Goal: Information Seeking & Learning: Learn about a topic

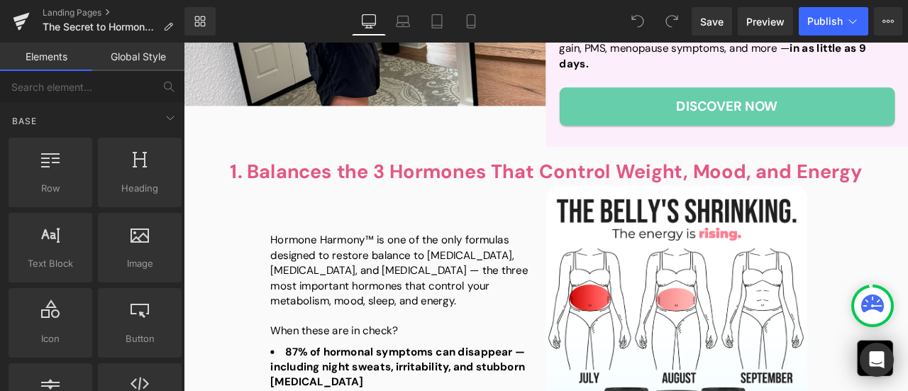
scroll to position [497, 0]
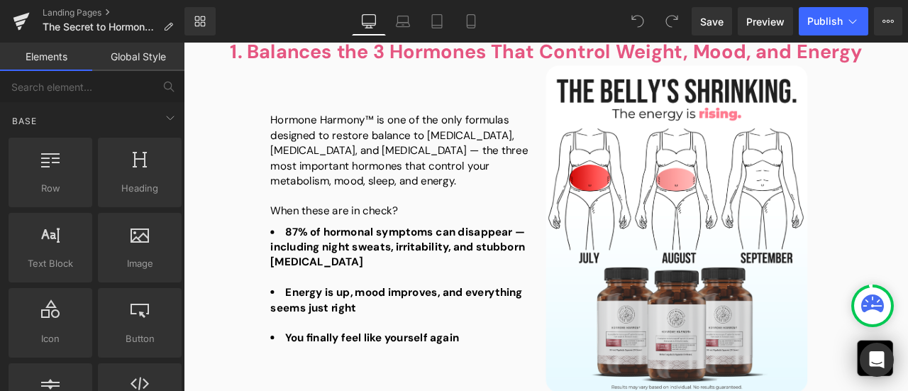
click at [405, 269] on strong "87% of hormonal symptoms can disappear — including night sweats, irritability, …" at bounding box center [438, 285] width 302 height 53
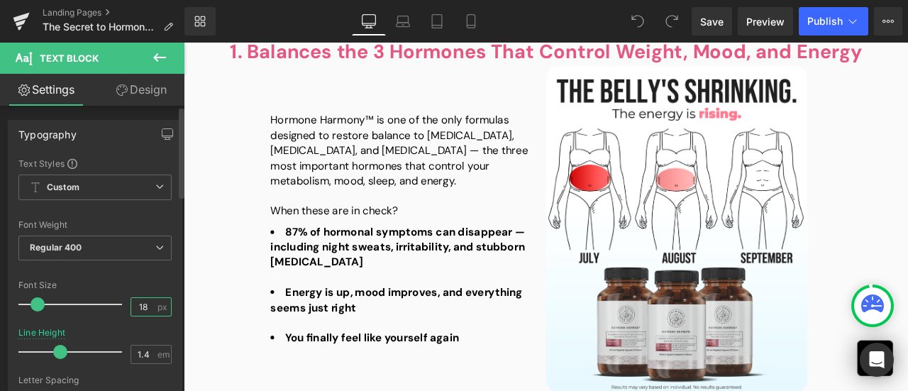
click at [143, 309] on input "18" at bounding box center [143, 307] width 25 height 18
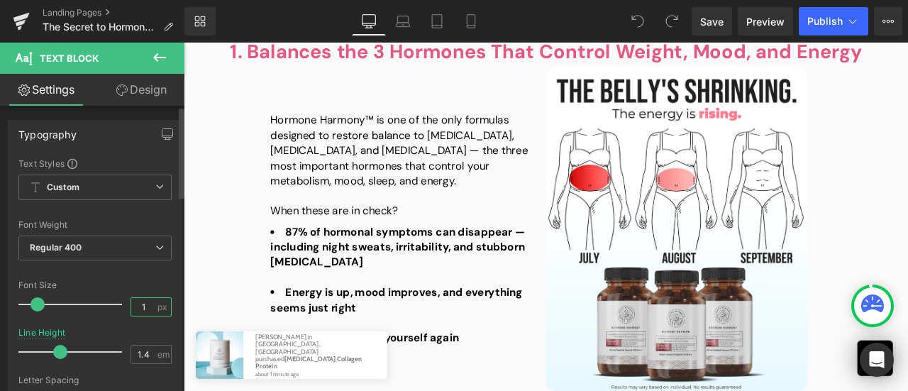
type input "16"
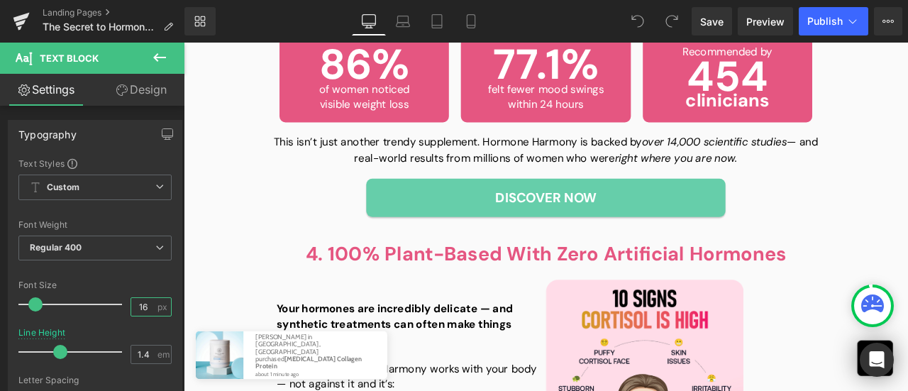
scroll to position [1703, 0]
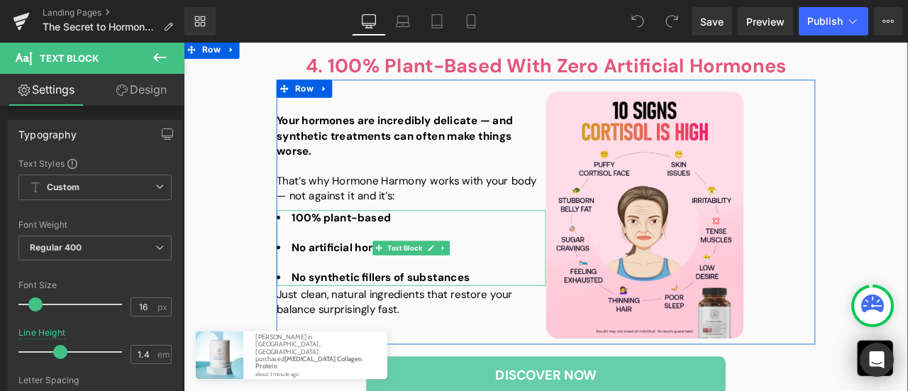
click at [406, 259] on div at bounding box center [453, 268] width 319 height 18
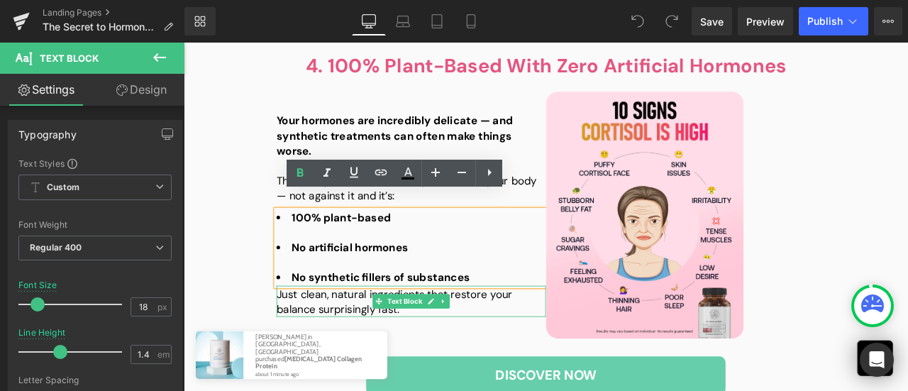
click at [295, 332] on p "Just clean, natural ingredients that restore your balance surprisingly fast." at bounding box center [453, 349] width 319 height 35
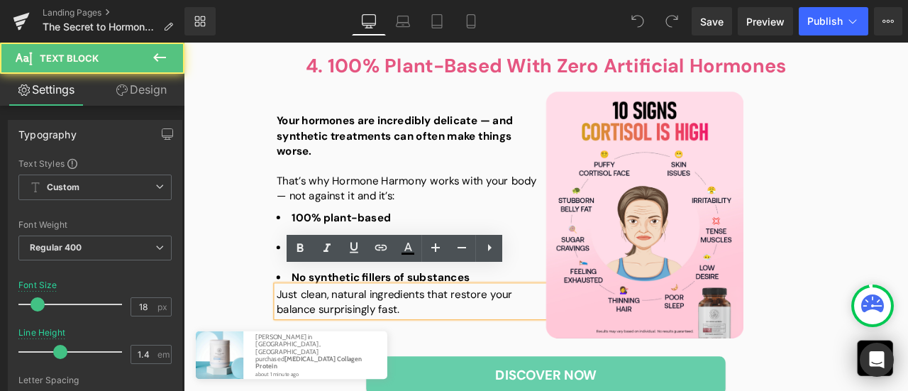
click at [294, 332] on p "Just clean, natural ingredients that restore your balance surprisingly fast." at bounding box center [453, 349] width 319 height 35
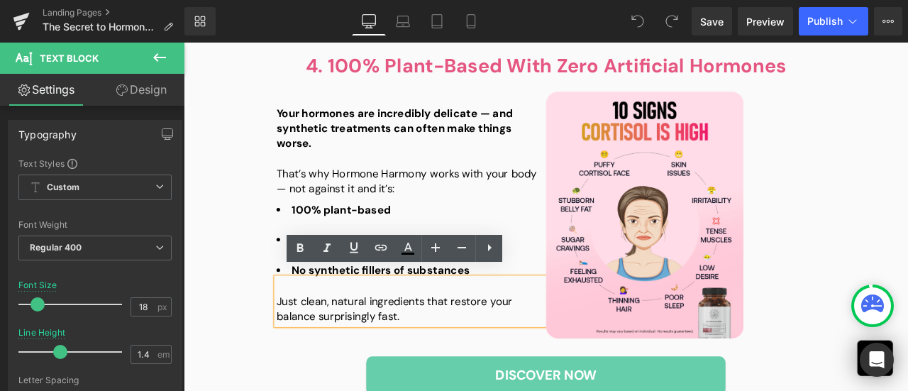
scroll to position [1694, 0]
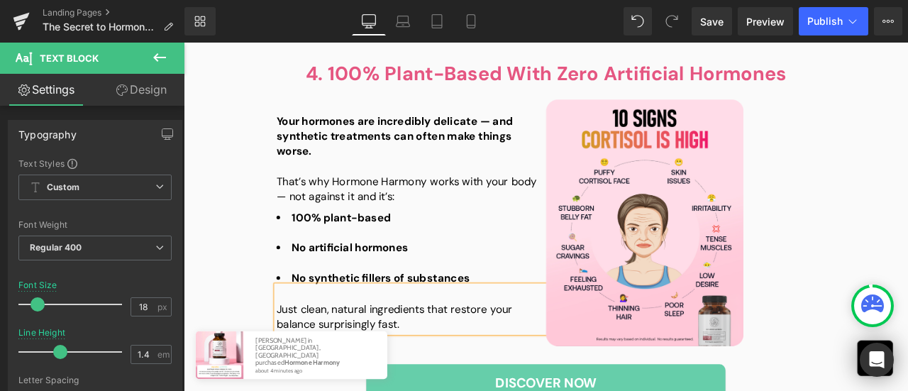
click at [301, 332] on p at bounding box center [453, 341] width 319 height 18
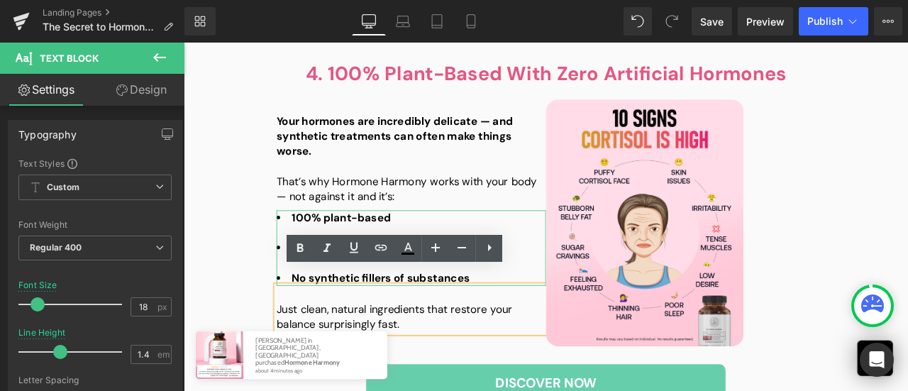
click at [359, 241] on strong "100% plant-based" at bounding box center [371, 249] width 118 height 17
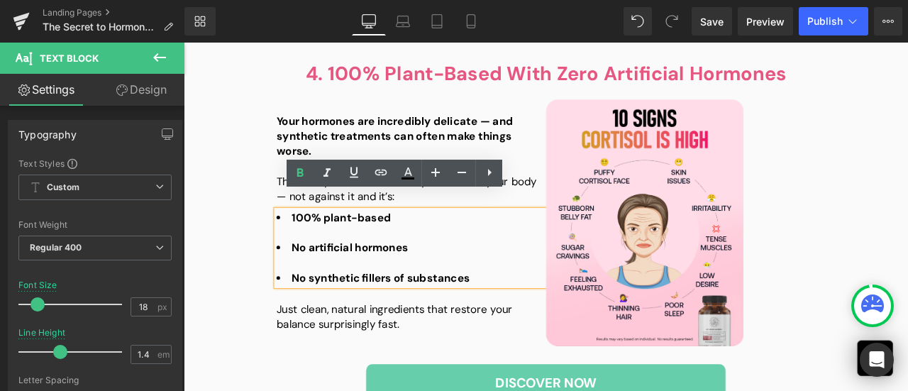
click at [315, 241] on strong "100% plant-based" at bounding box center [371, 249] width 118 height 17
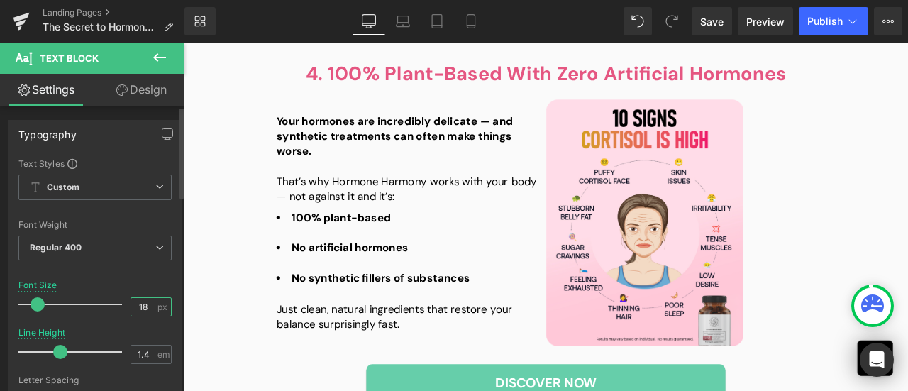
click at [141, 301] on input "18" at bounding box center [143, 307] width 25 height 18
type input "16"
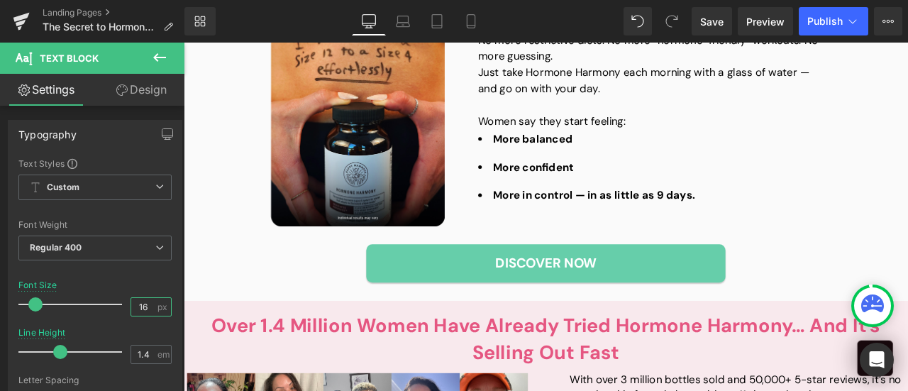
scroll to position [2191, 0]
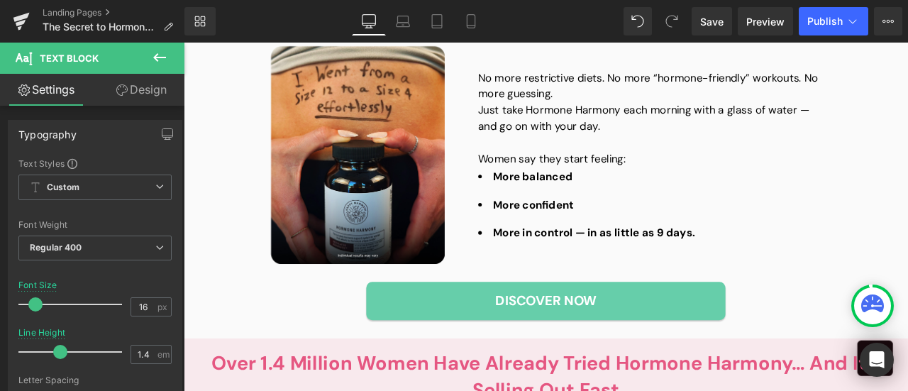
click at [588, 211] on div at bounding box center [736, 219] width 407 height 16
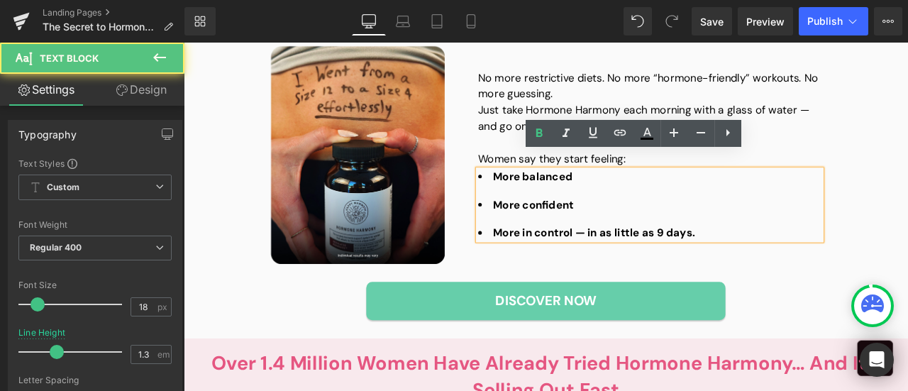
click at [593, 226] on strong "More confident" at bounding box center [599, 234] width 96 height 17
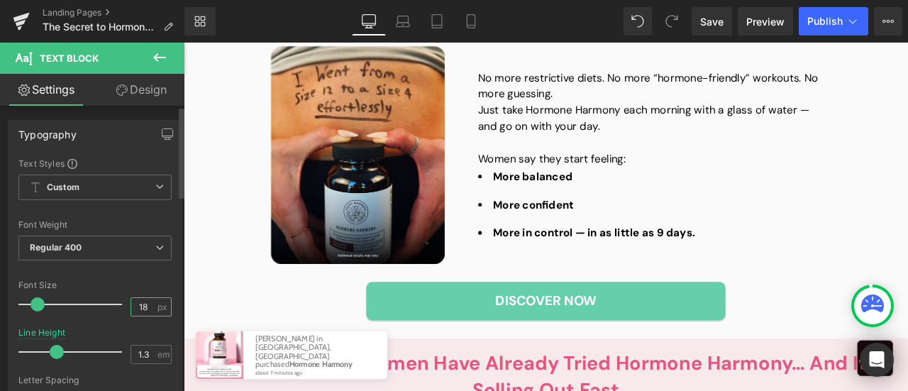
click at [143, 305] on input "18" at bounding box center [143, 307] width 25 height 18
type input "16"
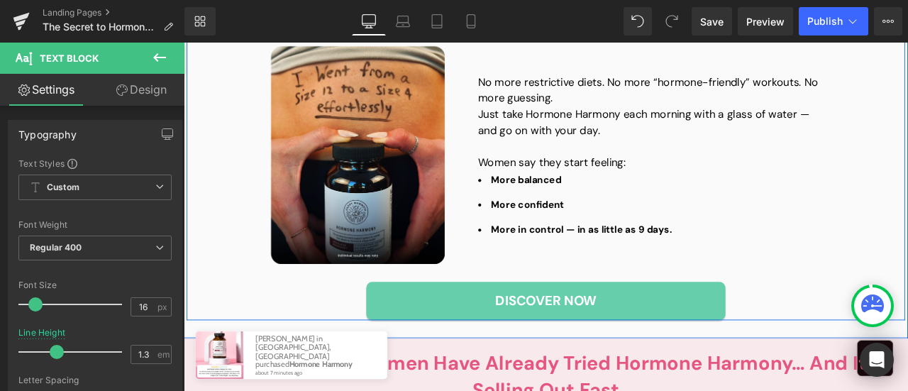
click at [908, 290] on div "5. Easy to Use And Fits Any Routine Heading Image No more restrictive diets. No…" at bounding box center [613, 186] width 852 height 371
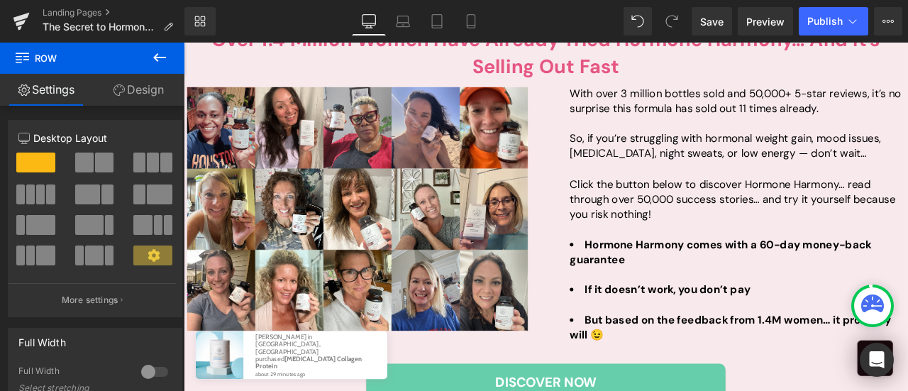
scroll to position [2617, 0]
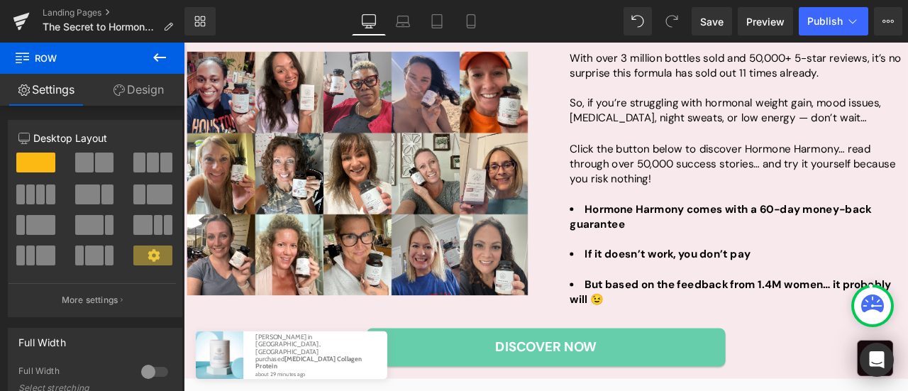
click at [676, 231] on b "Hormone Harmony comes with a 60-day money-back guarantee" at bounding box center [821, 248] width 358 height 35
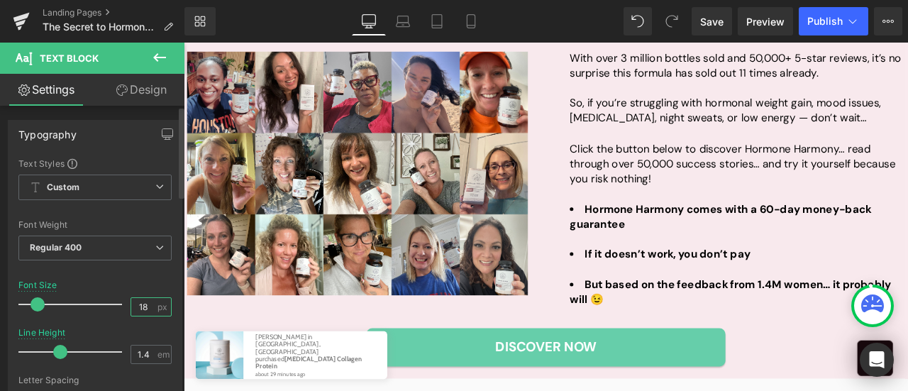
click at [140, 303] on input "18" at bounding box center [143, 307] width 25 height 18
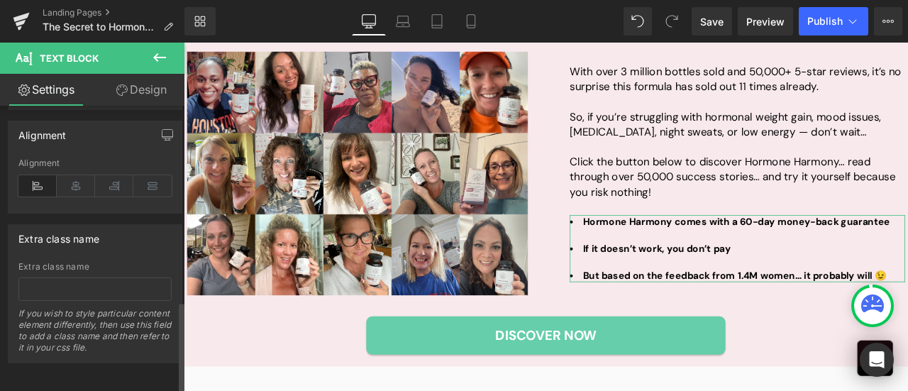
scroll to position [607, 0]
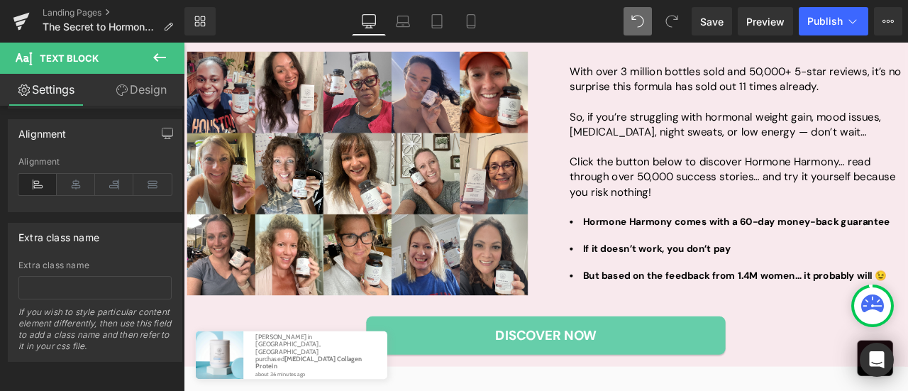
click at [644, 25] on icon at bounding box center [638, 21] width 13 height 13
type input "18"
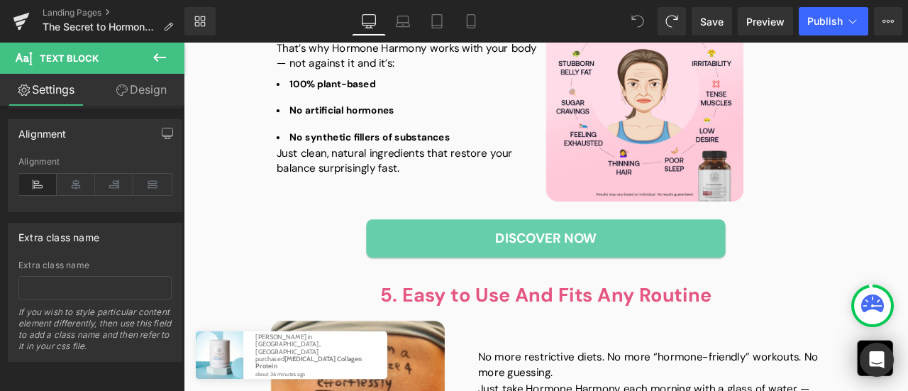
scroll to position [1848, 0]
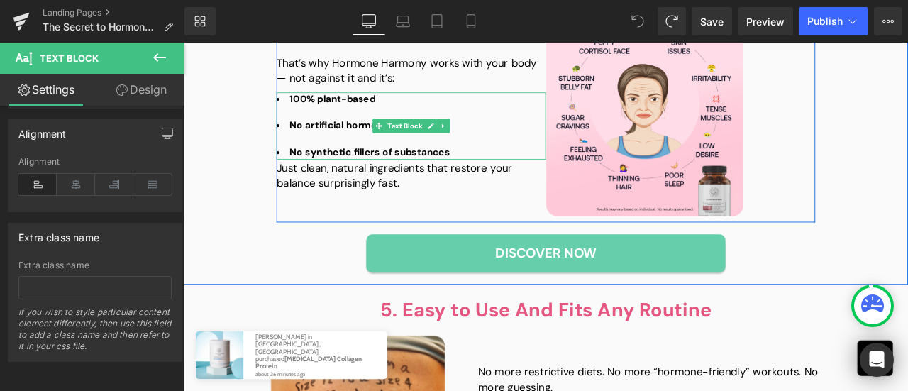
click at [353, 117] on div at bounding box center [453, 125] width 319 height 16
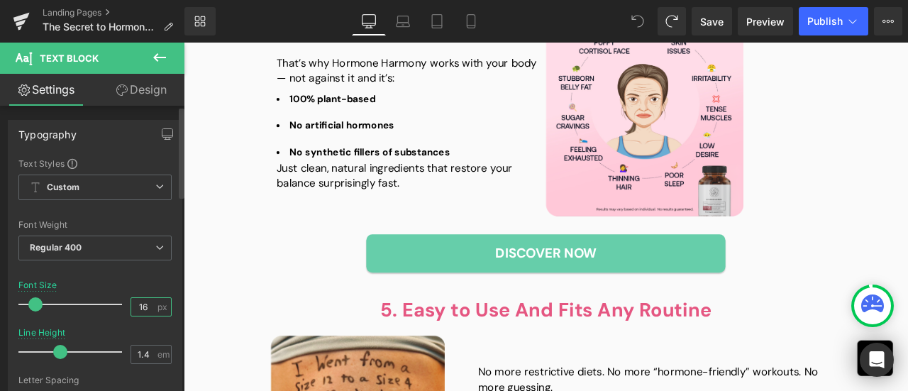
click at [142, 307] on input "16" at bounding box center [143, 307] width 25 height 18
type input "18"
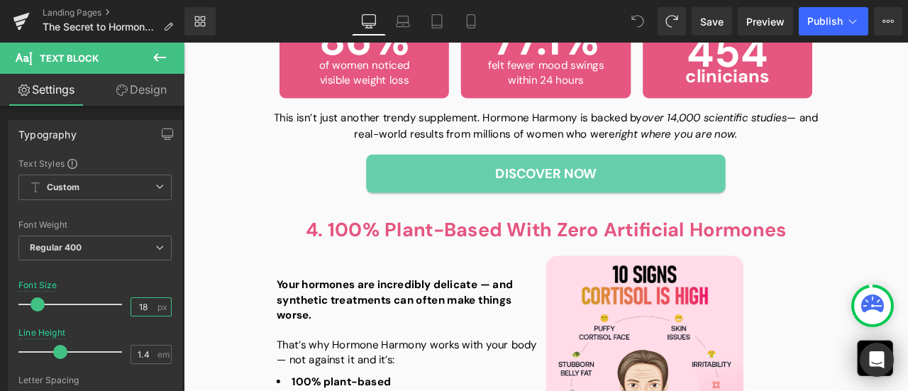
scroll to position [1630, 0]
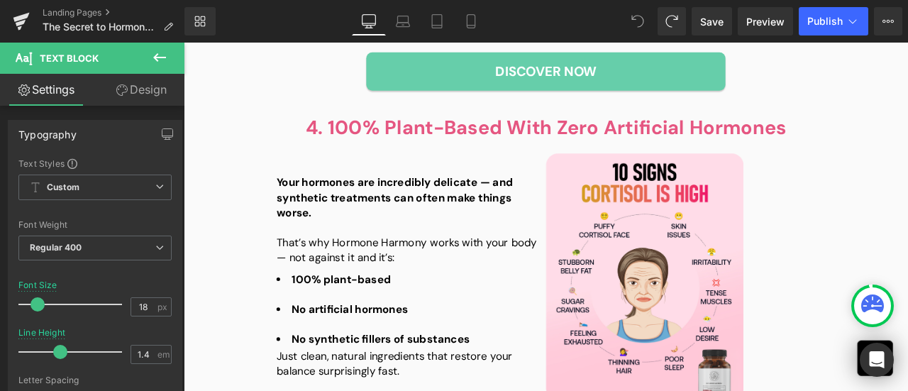
click at [294, 390] on div "Your hormones are incredibly delicate — and synthetic treatments can often make…" at bounding box center [613, 317] width 639 height 314
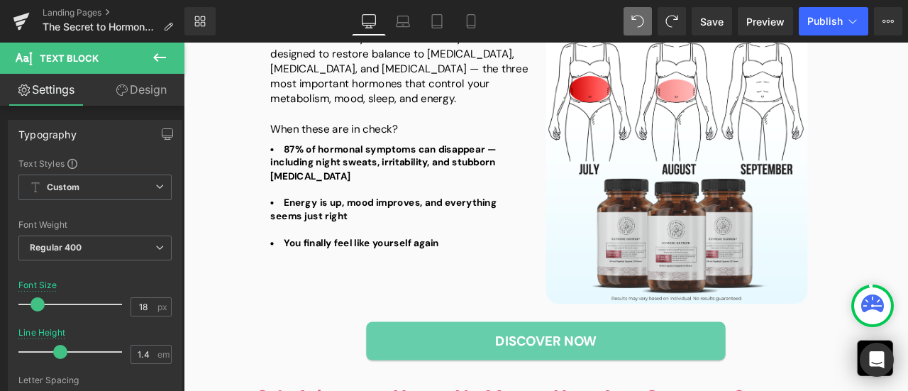
scroll to position [556, 0]
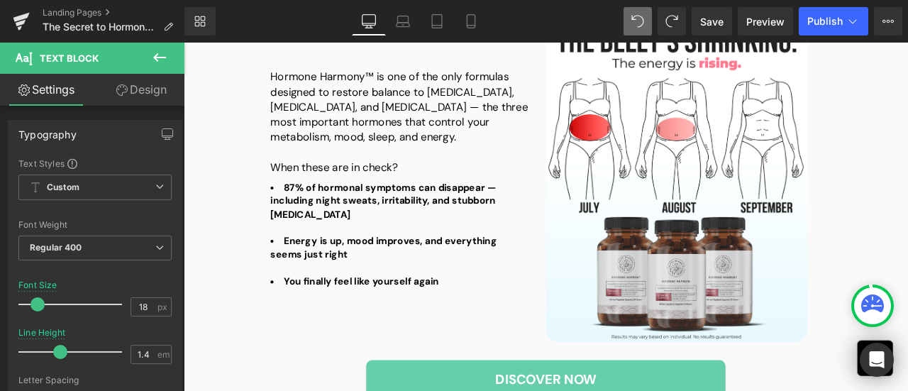
click at [361, 255] on div at bounding box center [439, 263] width 305 height 16
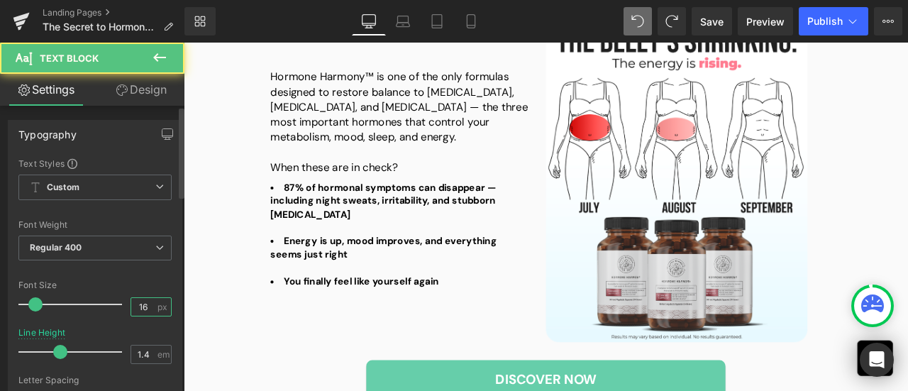
click at [142, 304] on input "16" at bounding box center [143, 307] width 25 height 18
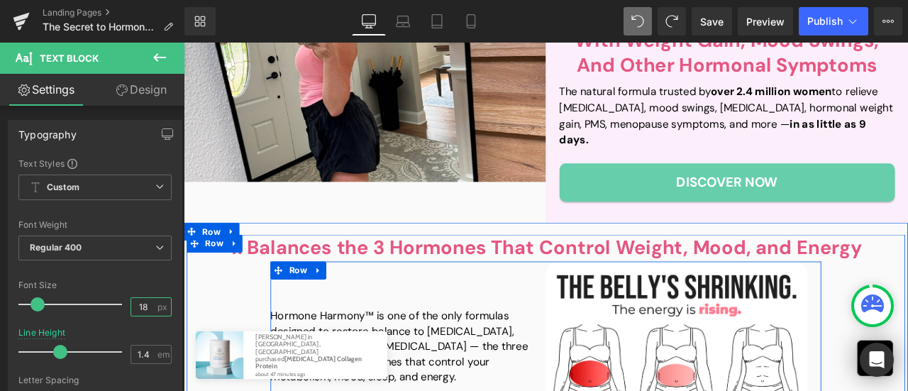
scroll to position [123, 0]
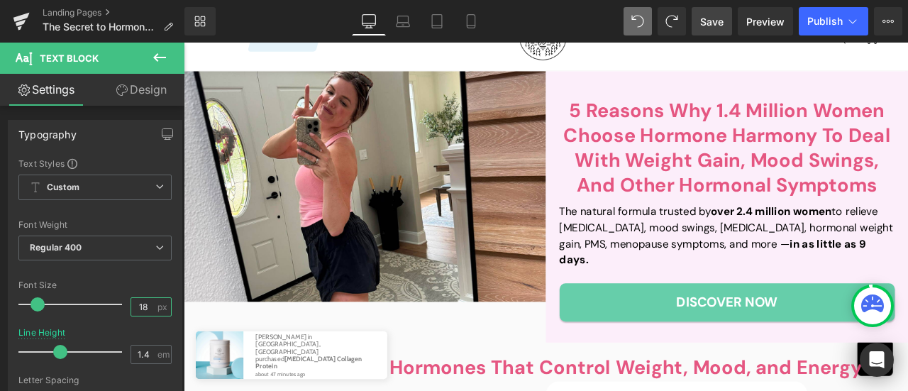
type input "18"
click at [724, 23] on link "Save" at bounding box center [712, 21] width 40 height 28
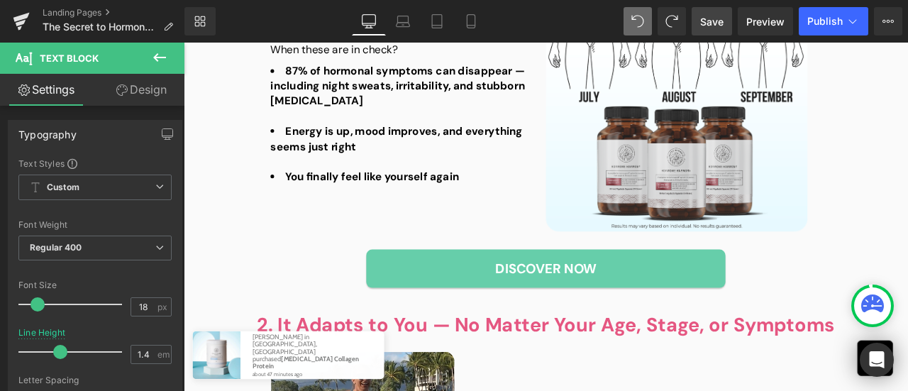
scroll to position [691, 0]
